Goal: Navigation & Orientation: Find specific page/section

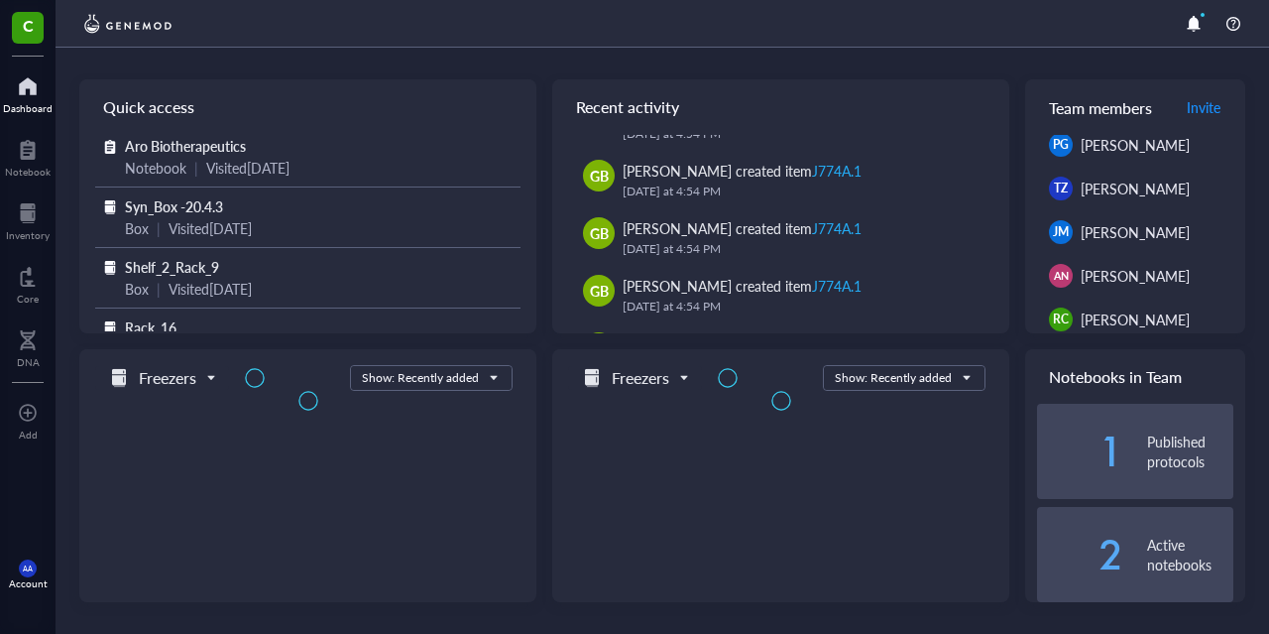
scroll to position [277, 0]
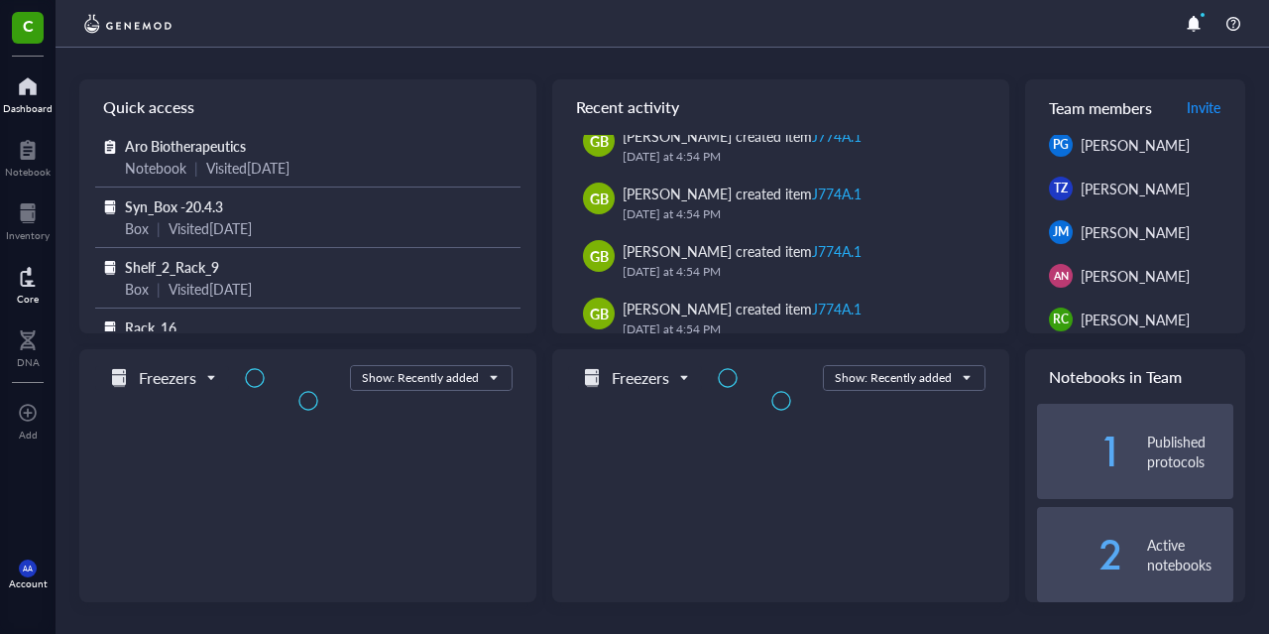
click at [35, 215] on div at bounding box center [28, 213] width 44 height 32
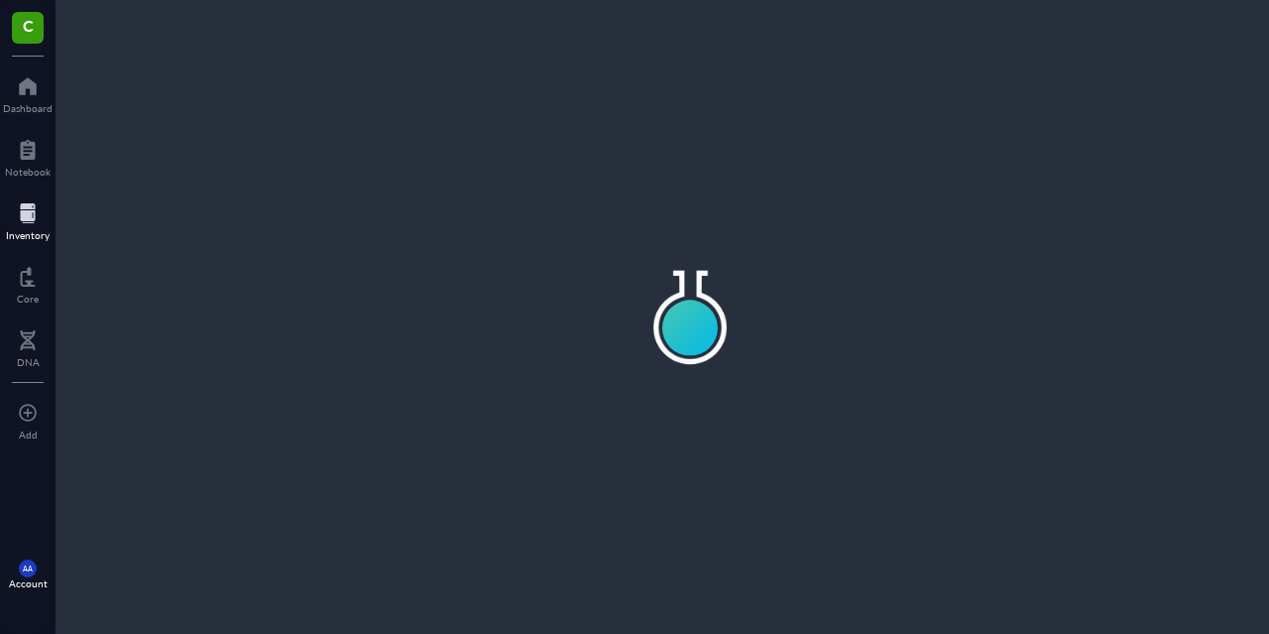
click at [41, 231] on div "Inventory" at bounding box center [28, 235] width 44 height 12
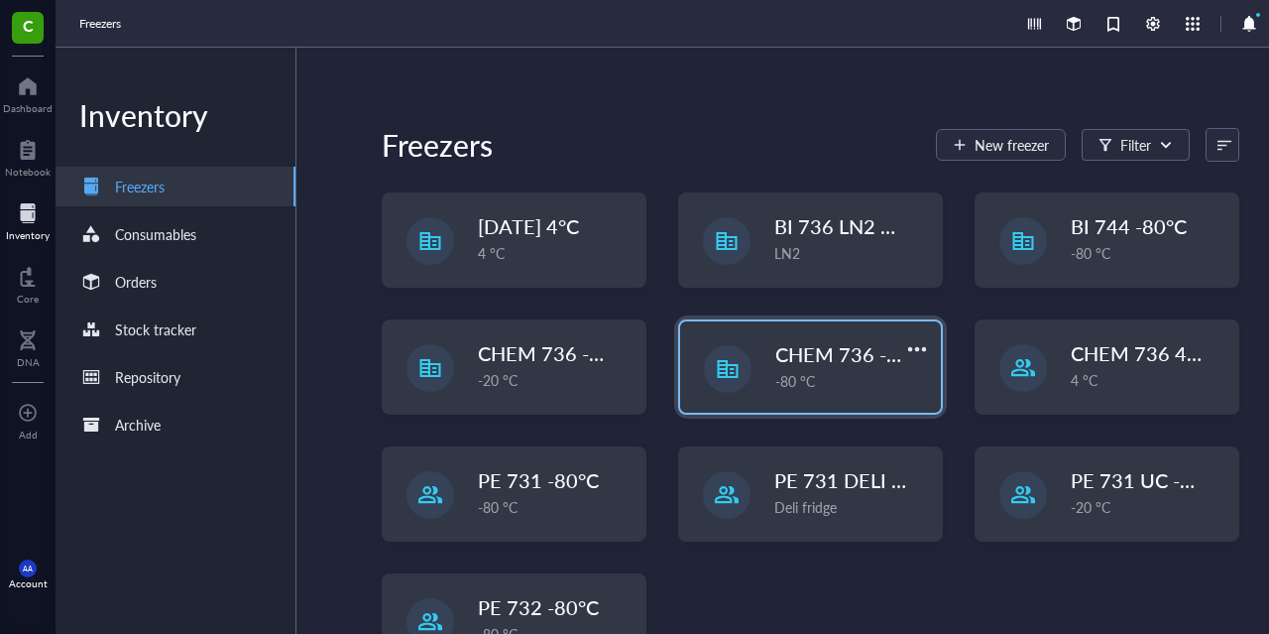
scroll to position [222, 0]
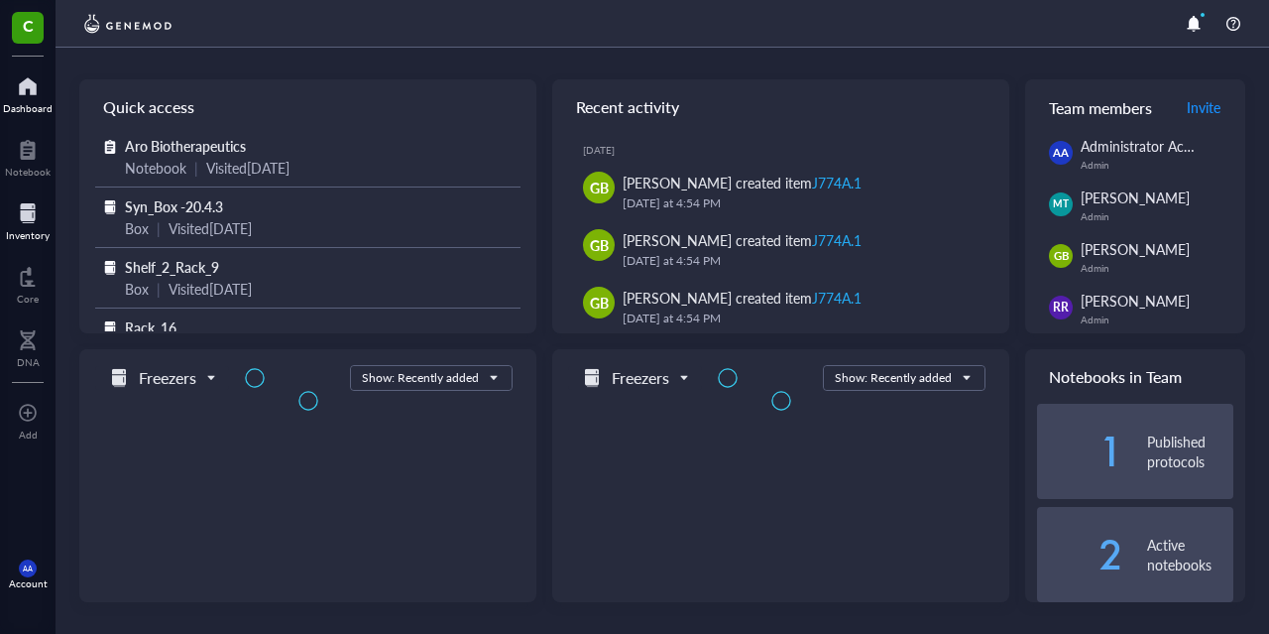
click at [13, 231] on div "Inventory" at bounding box center [28, 235] width 44 height 12
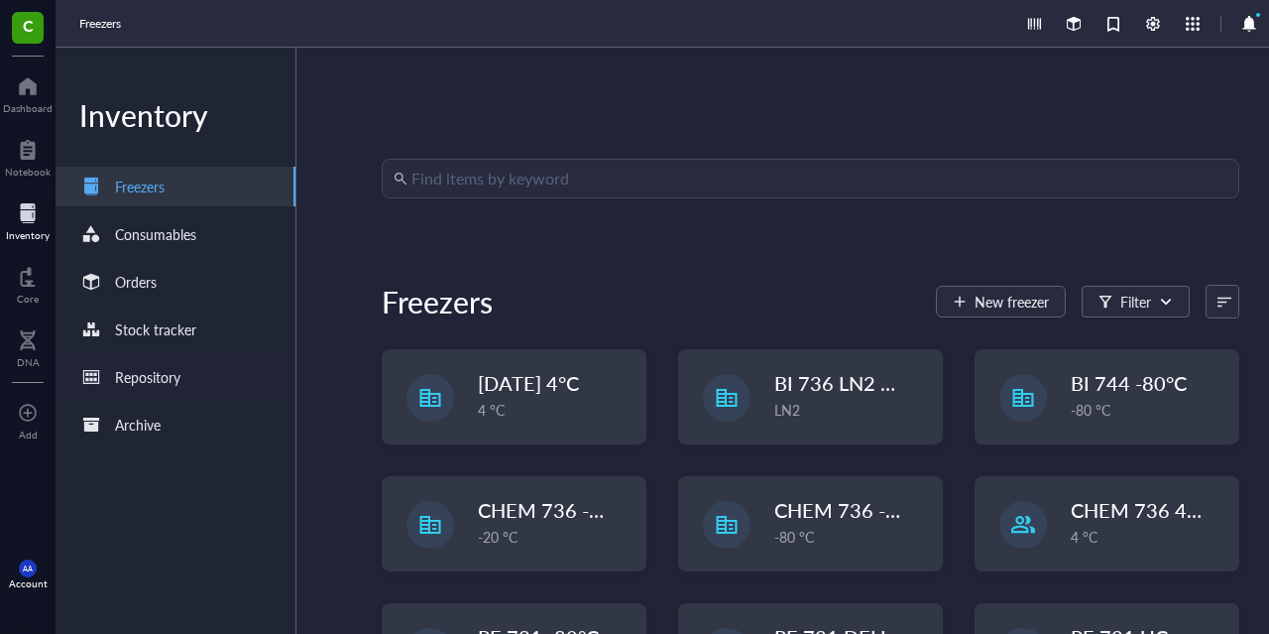
click at [230, 377] on div "Repository" at bounding box center [176, 377] width 240 height 40
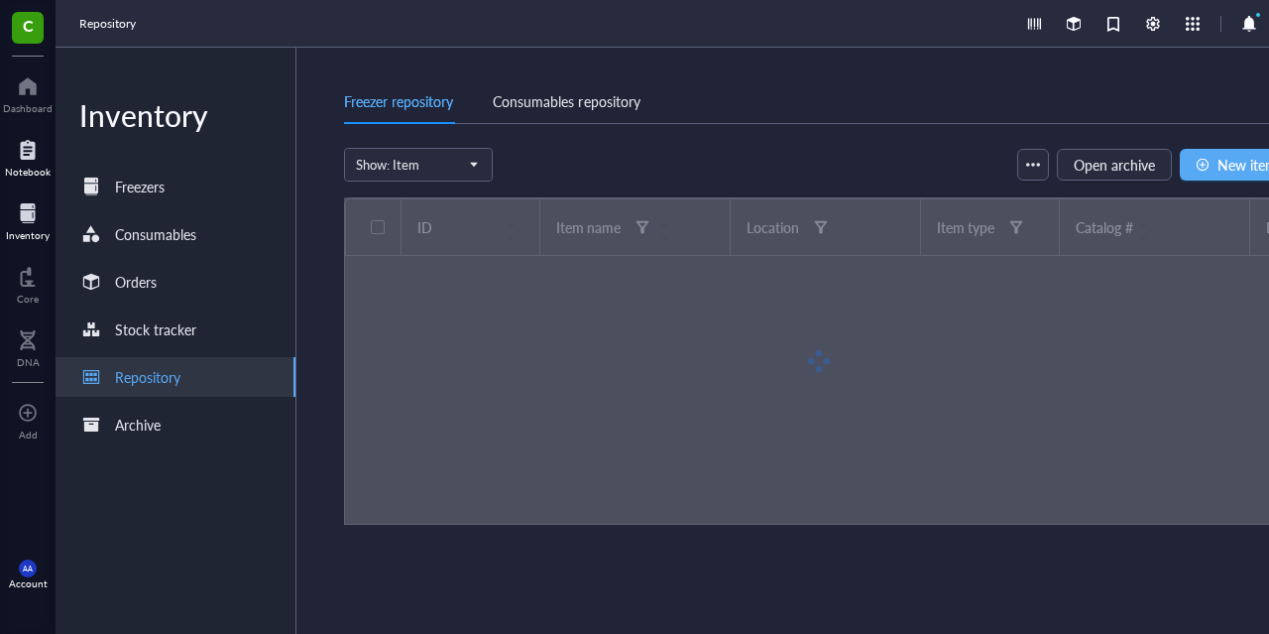
click at [51, 146] on div "Notebook" at bounding box center [28, 156] width 56 height 56
click at [42, 147] on div at bounding box center [28, 150] width 46 height 32
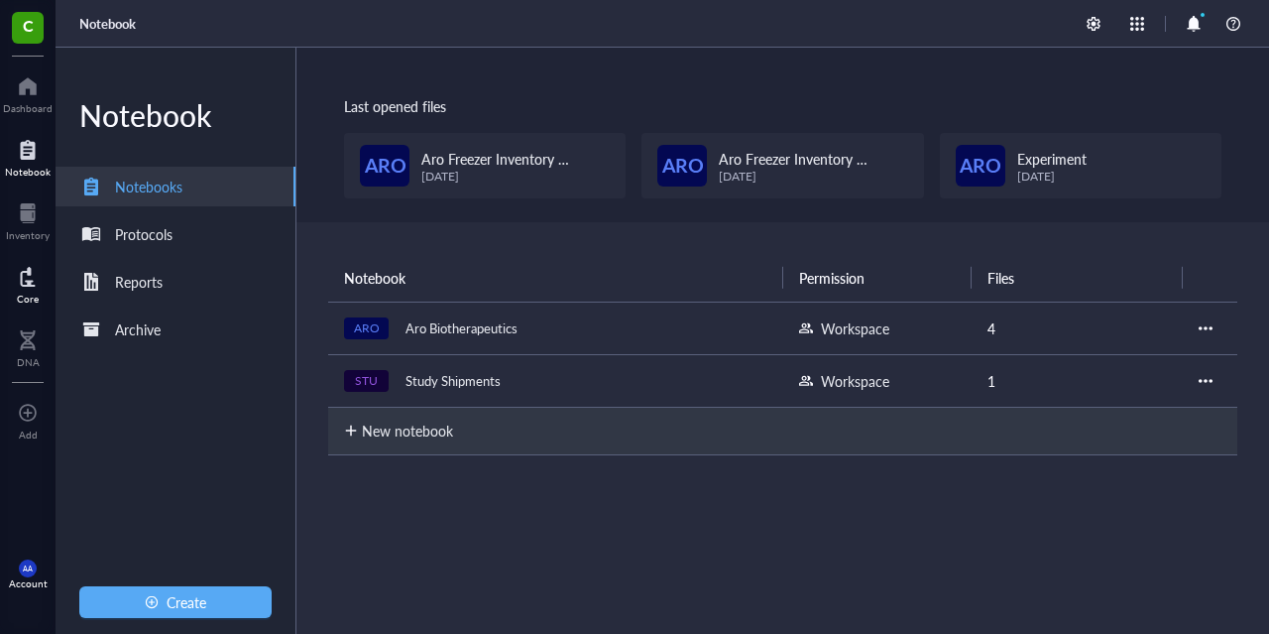
click at [6, 290] on div "Core" at bounding box center [28, 283] width 56 height 56
click at [1, 244] on div "Inventory" at bounding box center [28, 219] width 56 height 56
